Goal: Transaction & Acquisition: Download file/media

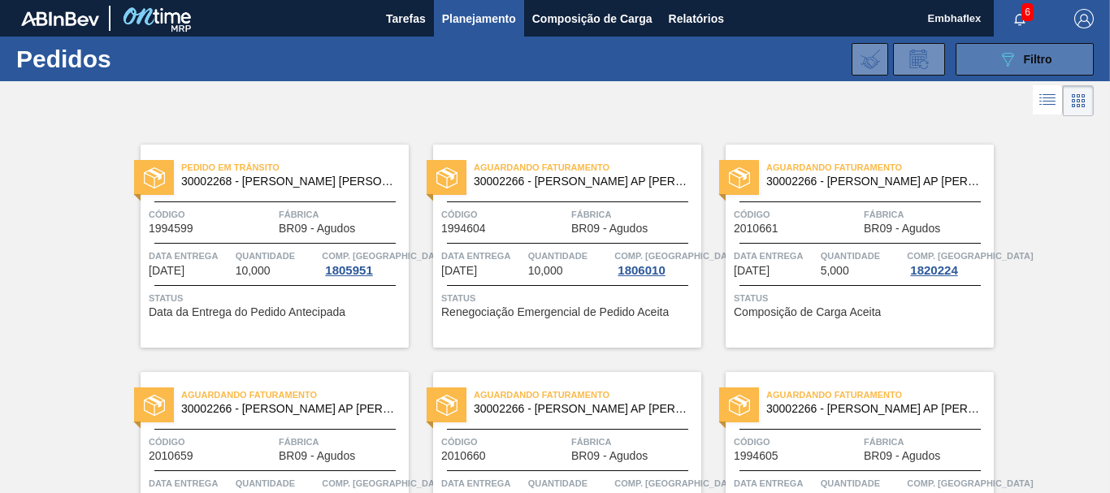
click at [982, 47] on button "089F7B8B-B2A5-4AFE-B5C0-19BA573D28AC Filtro" at bounding box center [1025, 59] width 138 height 33
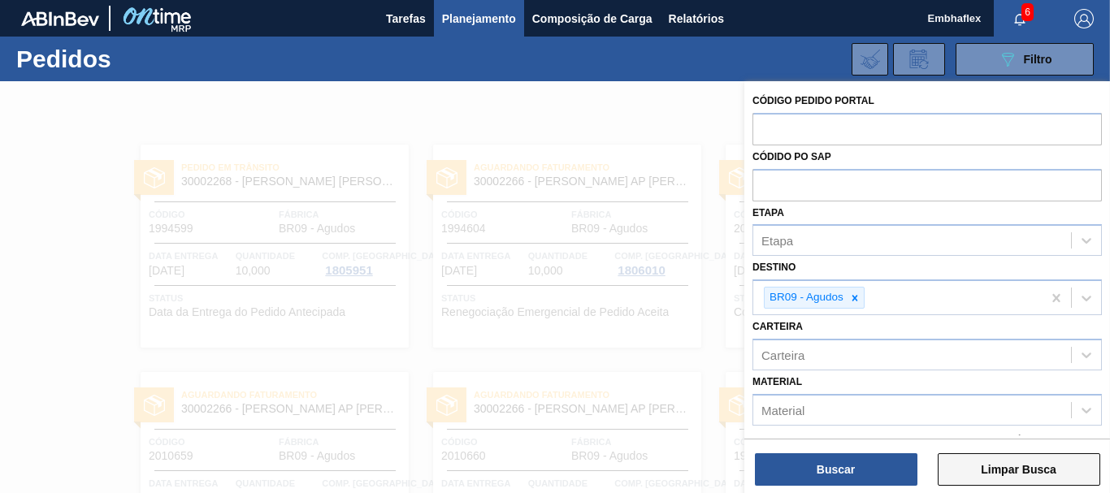
click at [991, 465] on button "Limpar Busca" at bounding box center [1019, 469] width 163 height 33
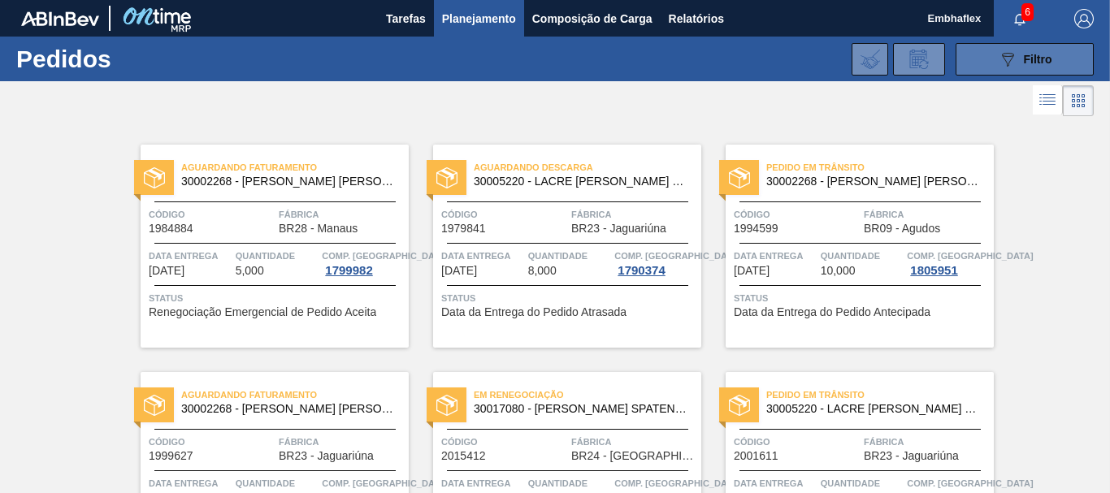
click at [1018, 53] on div "089F7B8B-B2A5-4AFE-B5C0-19BA573D28AC Filtro" at bounding box center [1025, 60] width 54 height 20
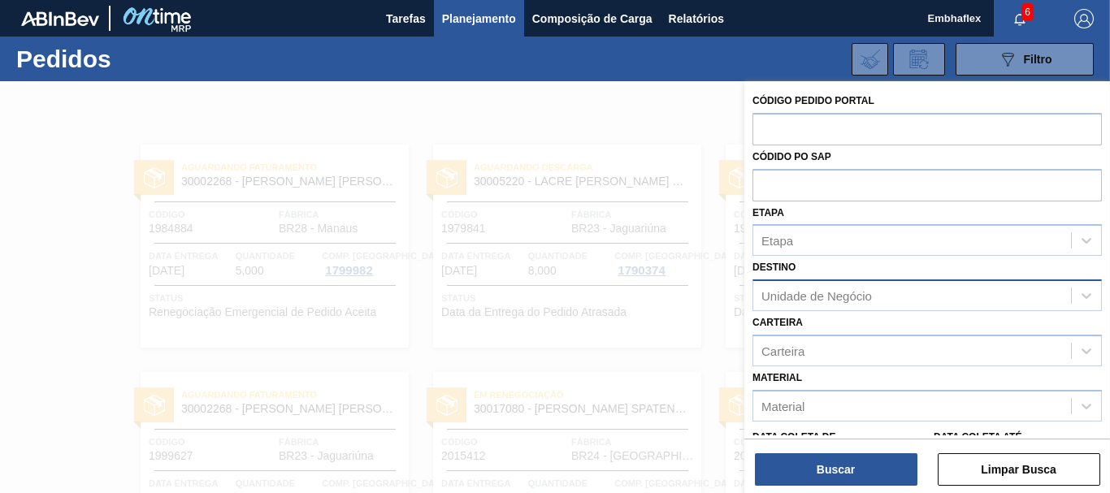
click at [825, 300] on div "Unidade de Negócio" at bounding box center [816, 296] width 111 height 14
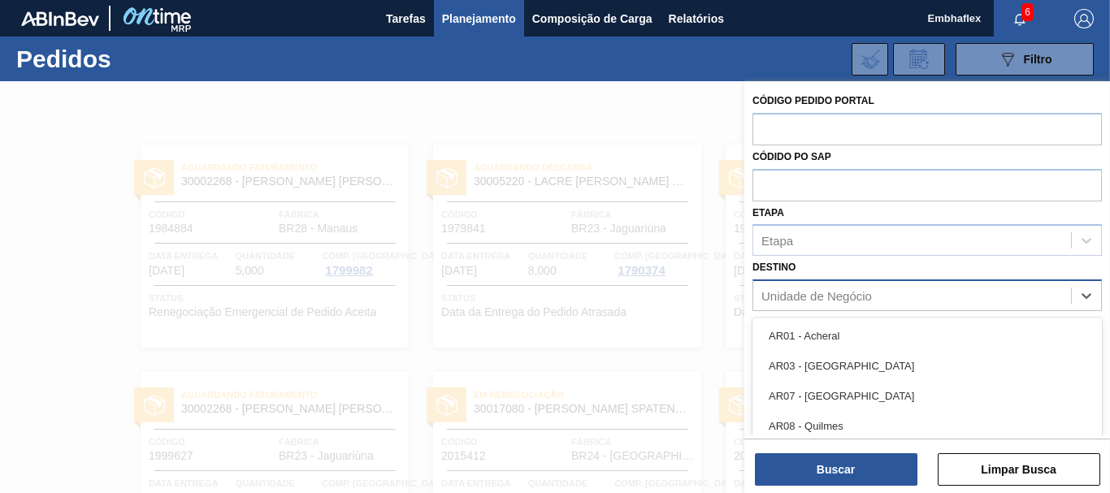
scroll to position [75, 0]
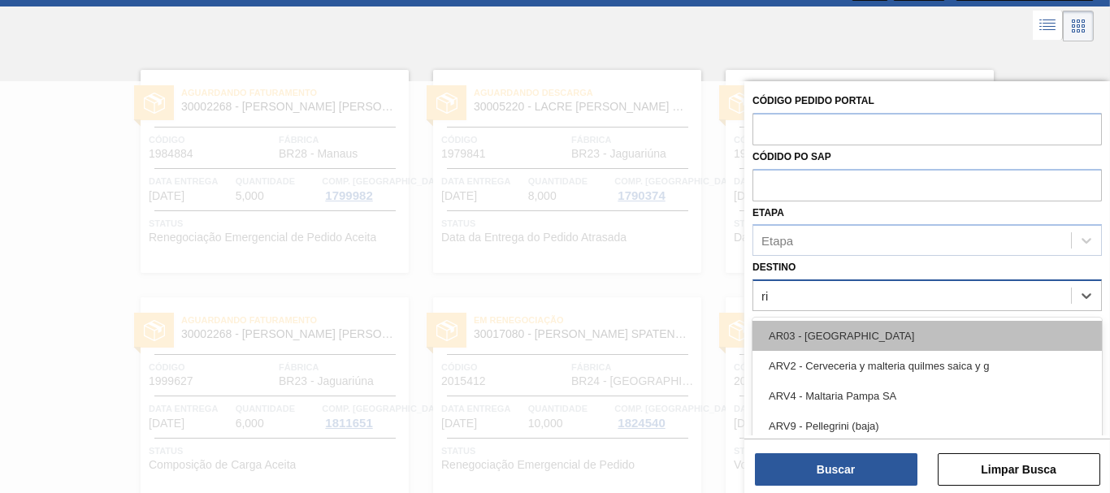
type input "rio"
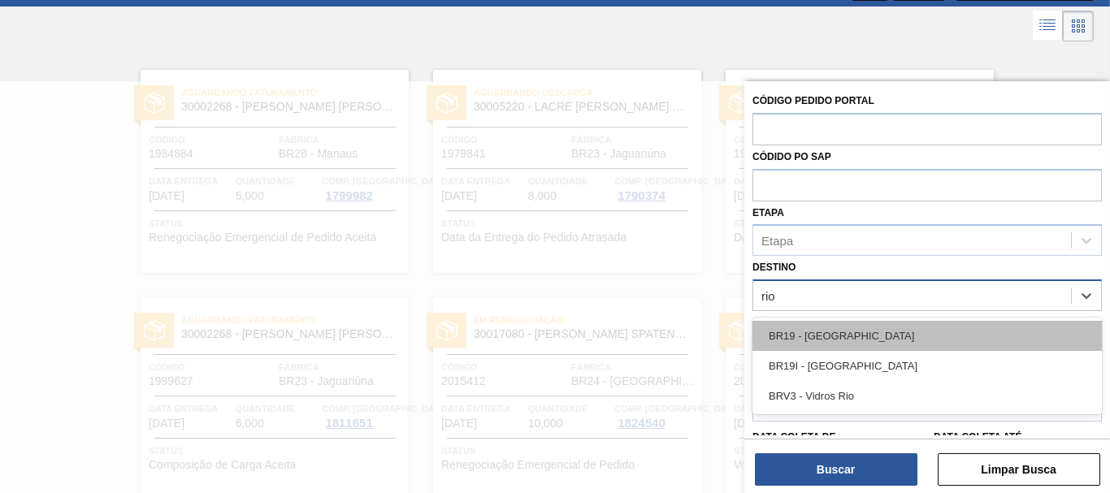
click at [837, 347] on div "BR19 - [GEOGRAPHIC_DATA]" at bounding box center [926, 336] width 349 height 30
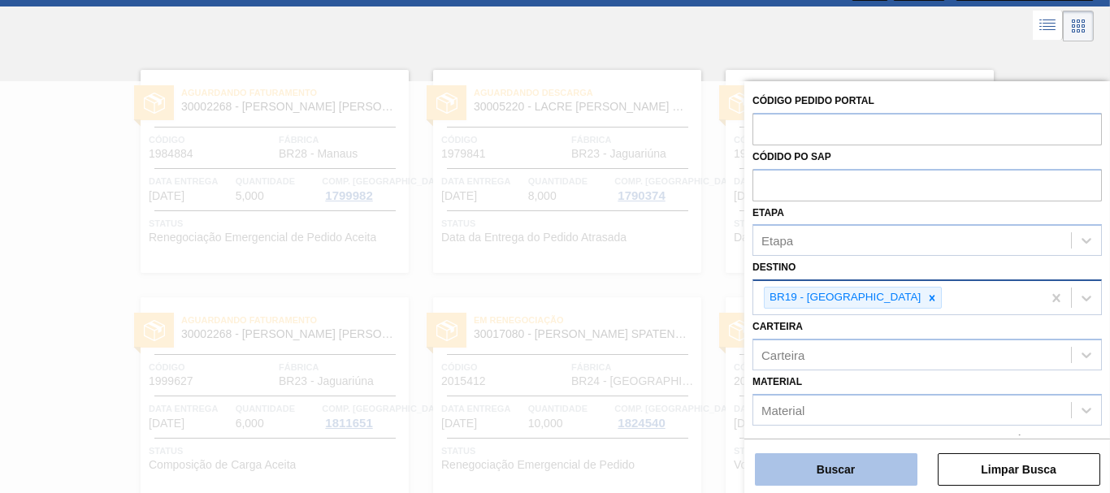
click at [853, 470] on button "Buscar" at bounding box center [836, 469] width 163 height 33
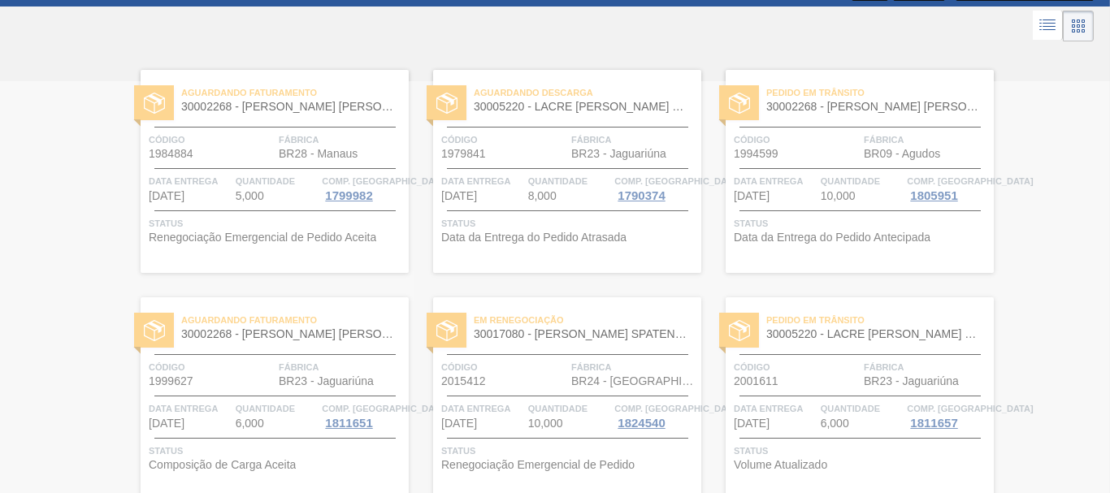
scroll to position [0, 0]
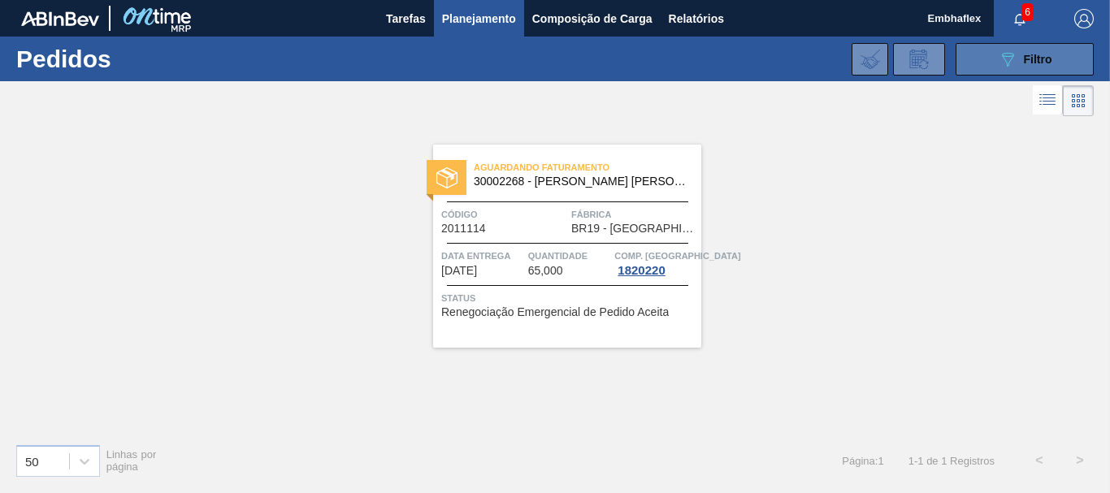
click at [1047, 59] on span "Filtro" at bounding box center [1038, 59] width 28 height 13
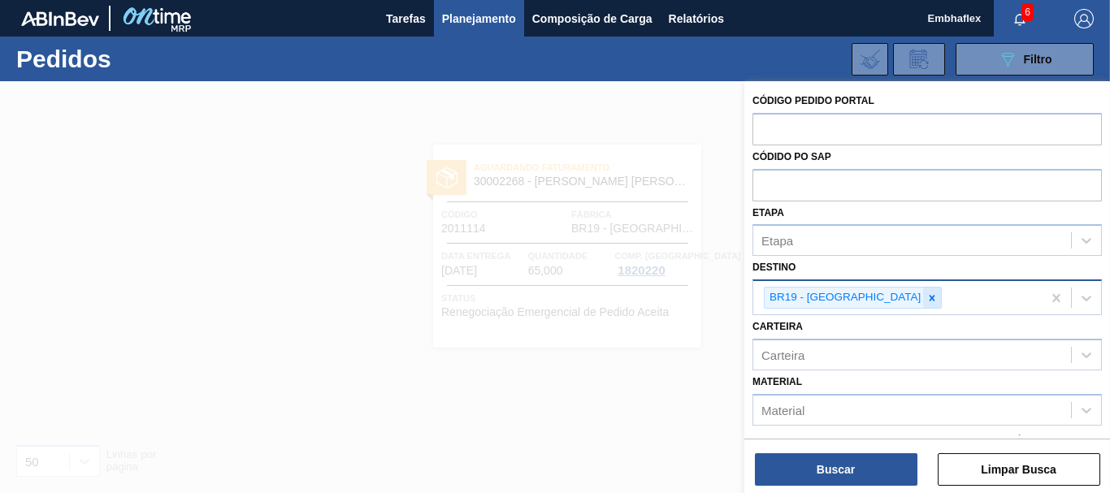
click at [926, 295] on icon at bounding box center [931, 298] width 11 height 11
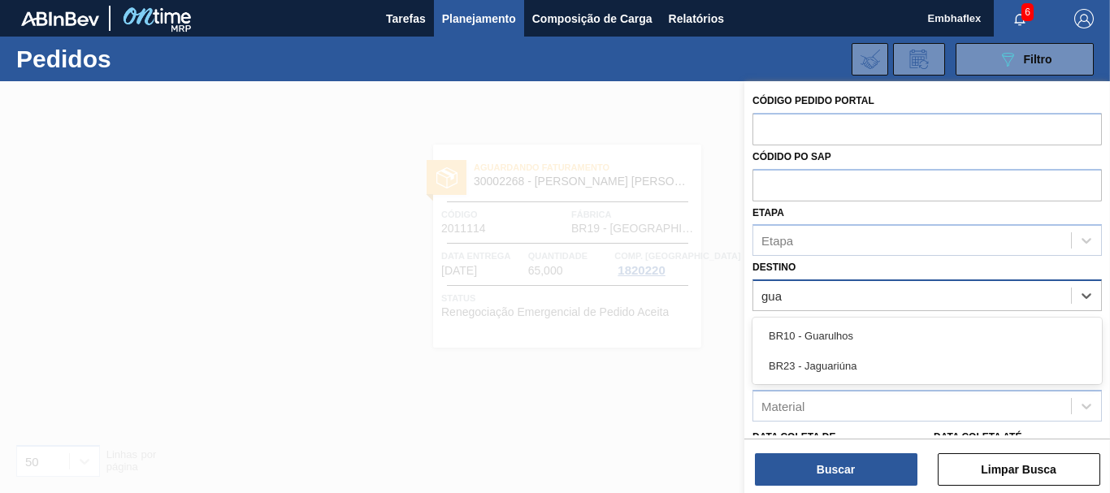
type input "guar"
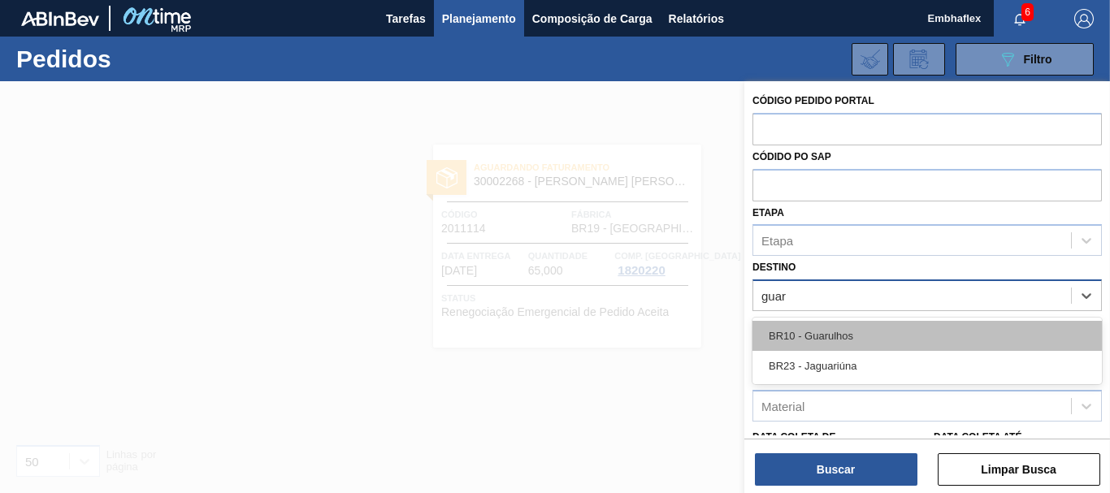
click at [843, 349] on div "BR10 - Guarulhos" at bounding box center [926, 336] width 349 height 30
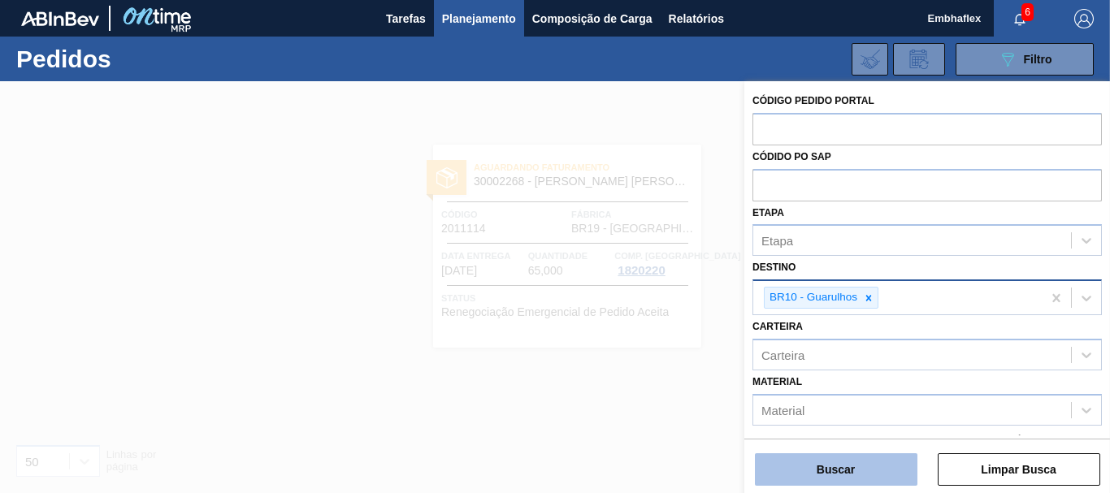
click at [844, 470] on button "Buscar" at bounding box center [836, 469] width 163 height 33
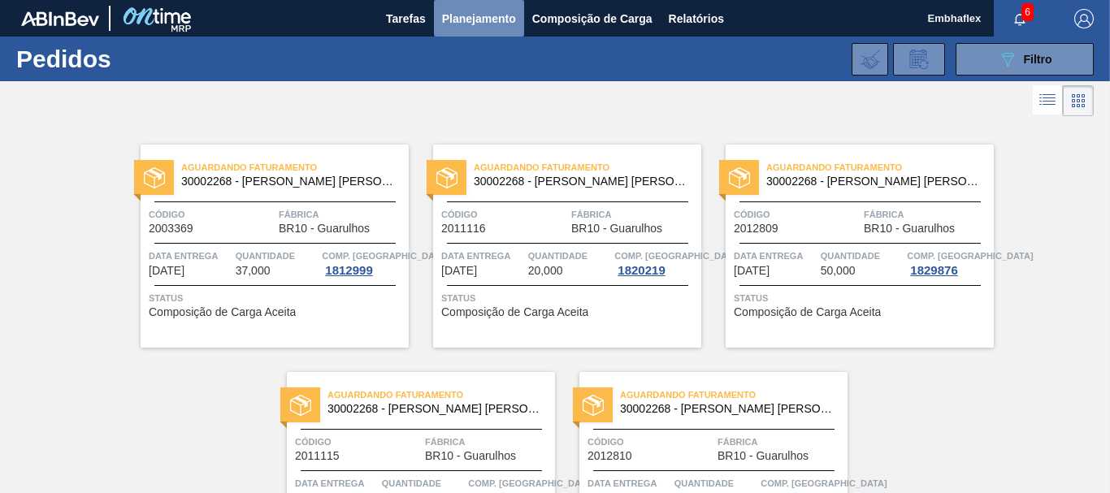
click at [488, 24] on span "Planejamento" at bounding box center [479, 19] width 74 height 20
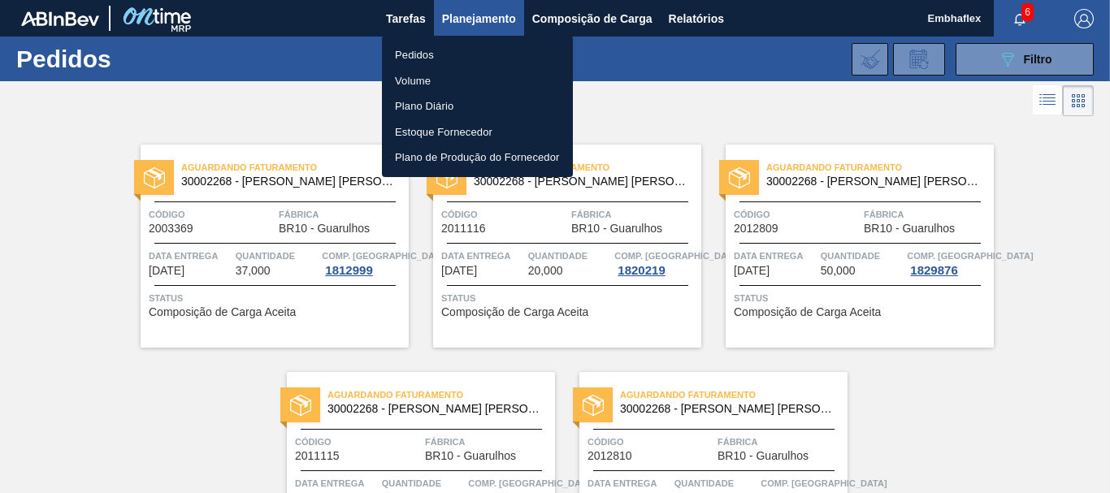
click at [423, 51] on li "Pedidos" at bounding box center [477, 55] width 191 height 26
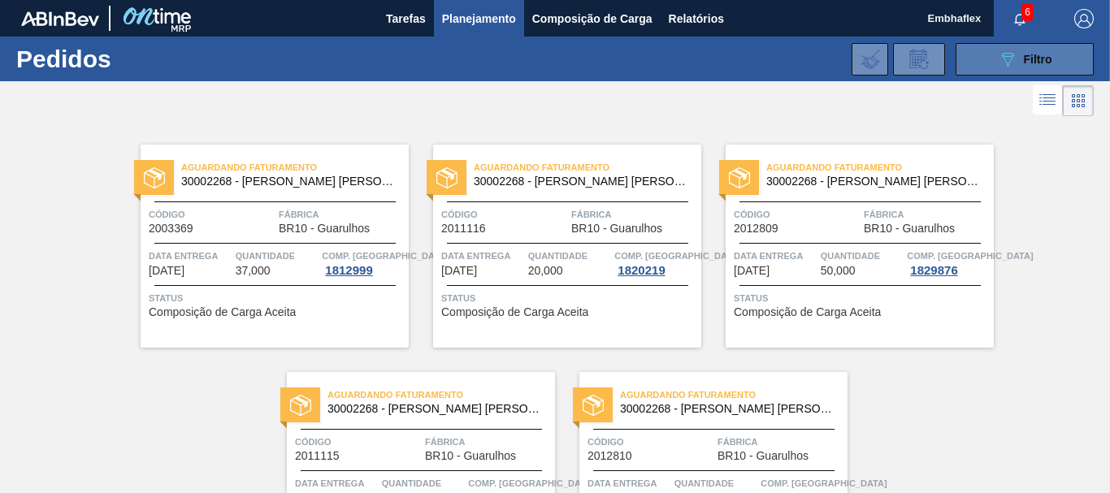
click at [983, 67] on button "089F7B8B-B2A5-4AFE-B5C0-19BA573D28AC Filtro" at bounding box center [1025, 59] width 138 height 33
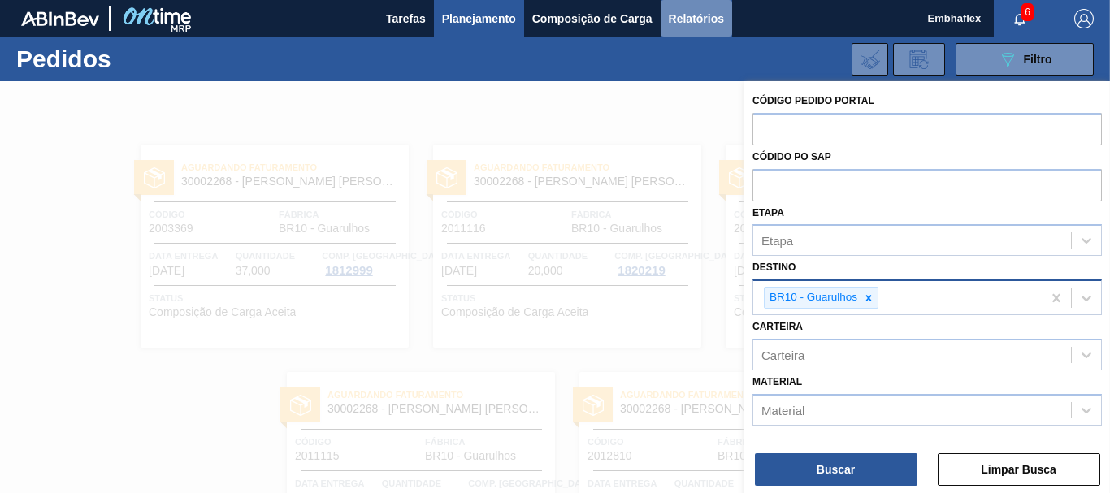
click at [679, 23] on span "Relatórios" at bounding box center [696, 19] width 55 height 20
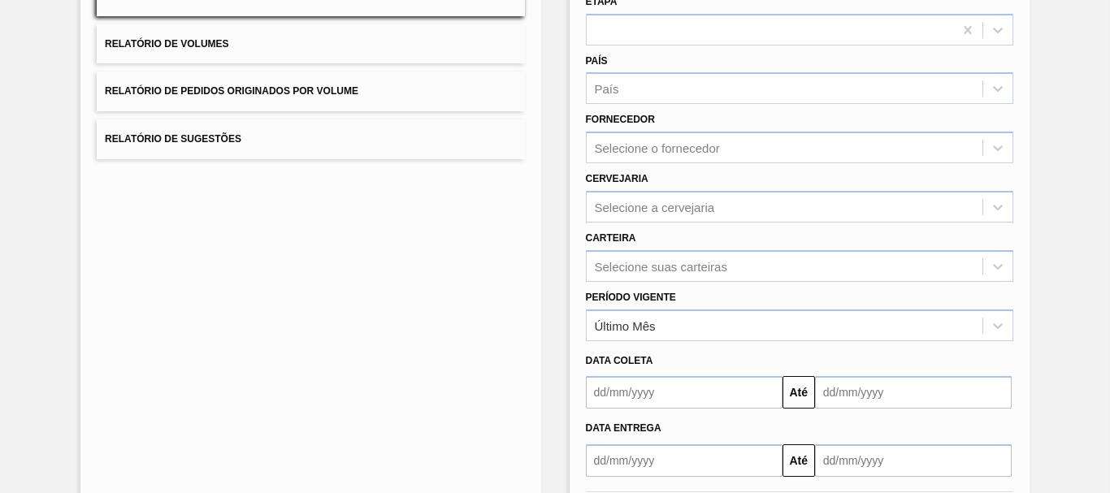
scroll to position [259, 0]
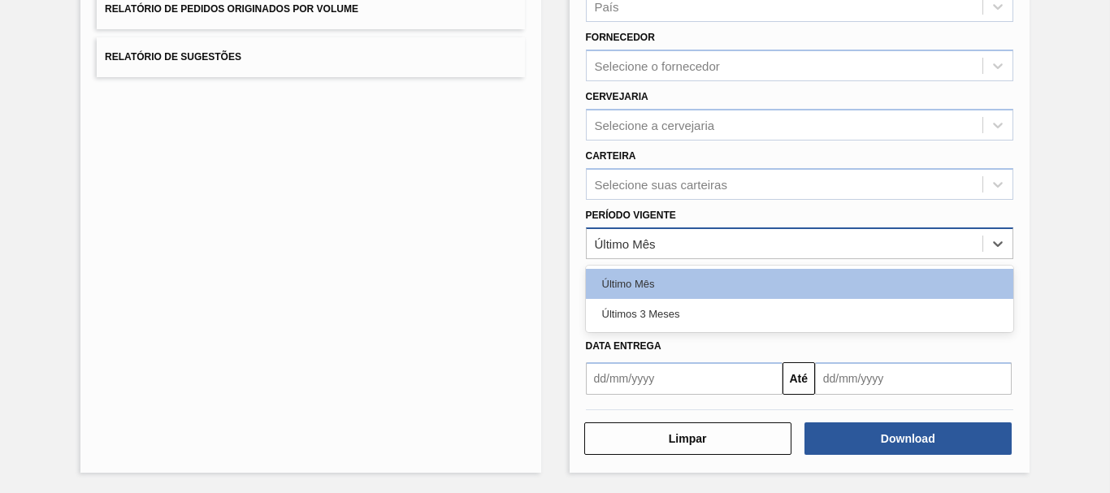
click at [710, 236] on div "Último Mês" at bounding box center [785, 244] width 396 height 24
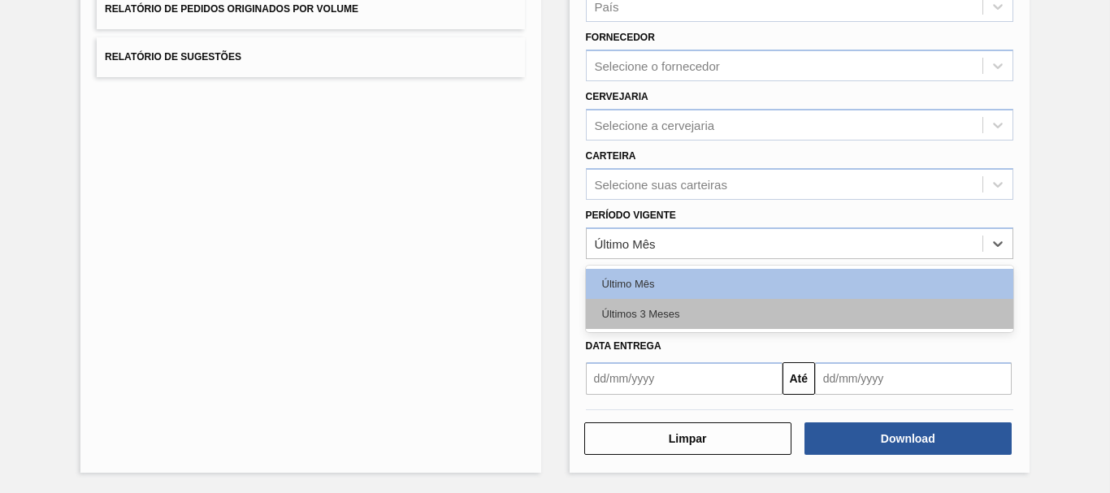
click at [672, 313] on div "Últimos 3 Meses" at bounding box center [799, 314] width 427 height 30
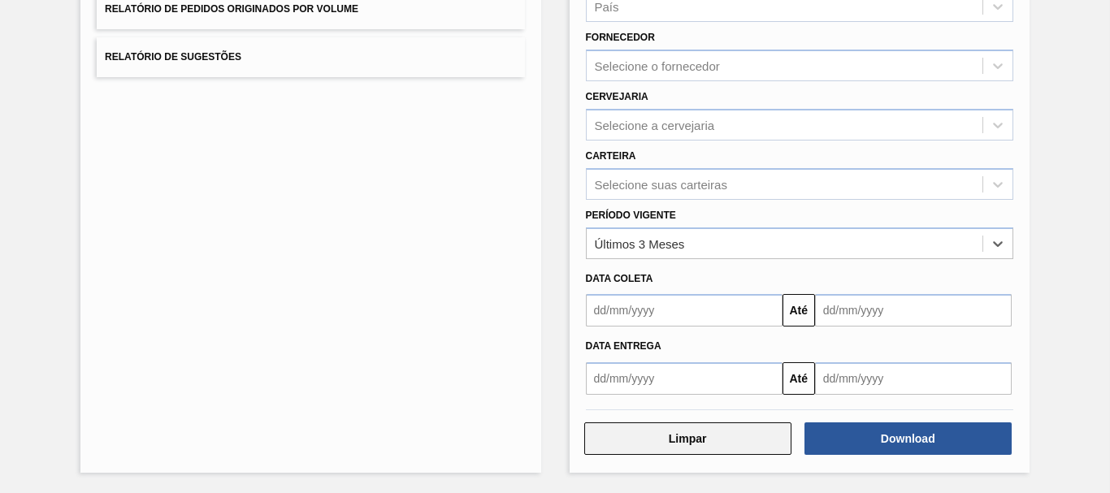
click at [661, 445] on button "Limpar" at bounding box center [687, 439] width 207 height 33
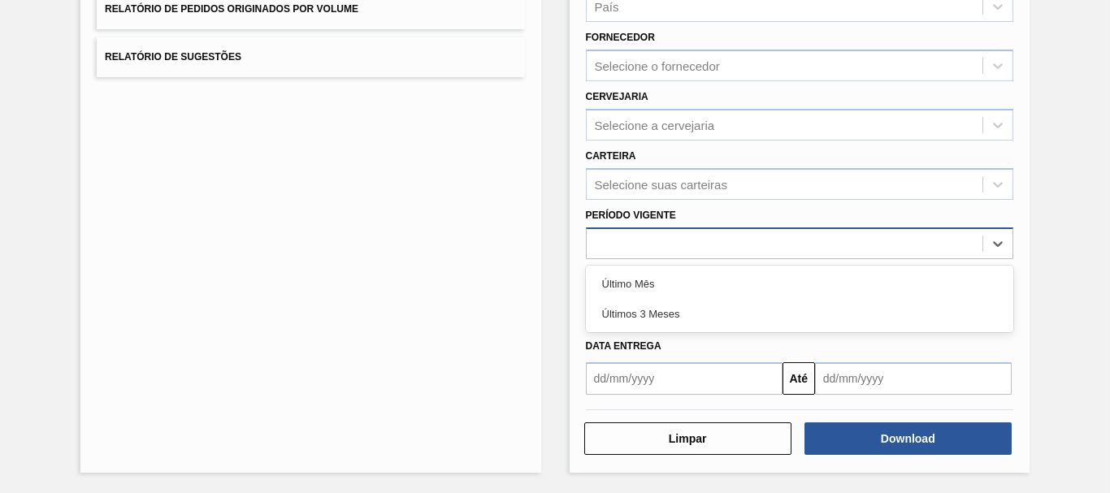
click at [693, 254] on div at bounding box center [785, 244] width 396 height 24
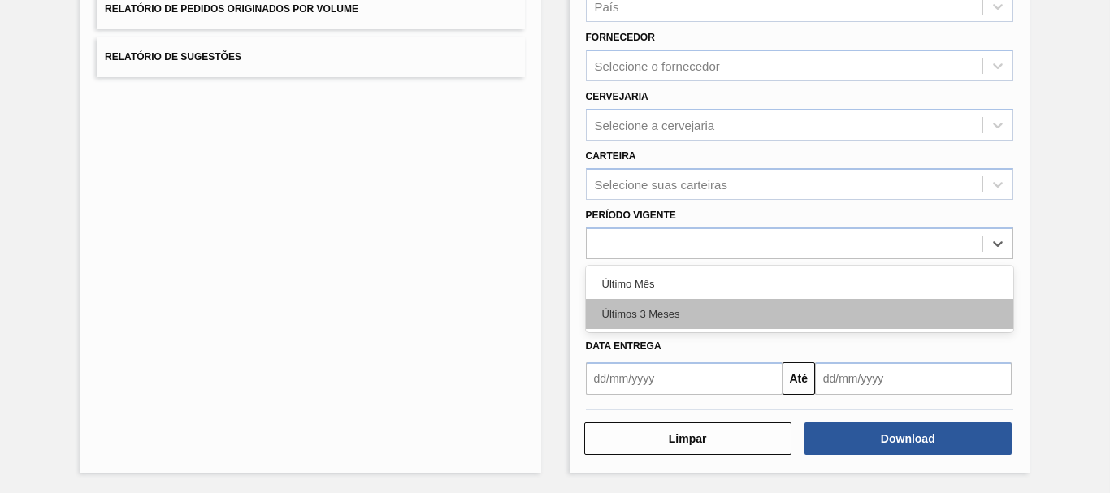
click at [664, 312] on div "Últimos 3 Meses" at bounding box center [799, 314] width 427 height 30
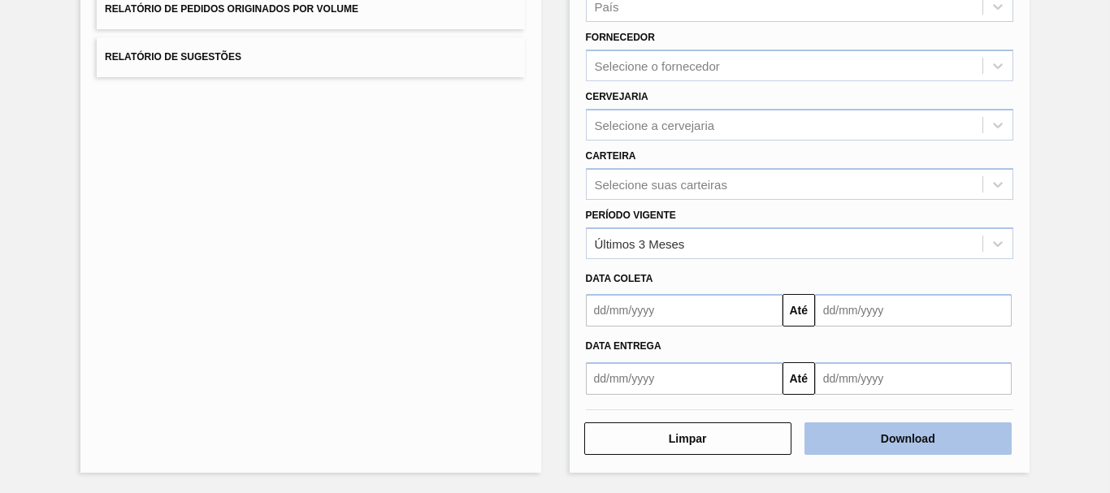
click at [829, 447] on button "Download" at bounding box center [907, 439] width 207 height 33
